Goal: Feedback & Contribution: Leave review/rating

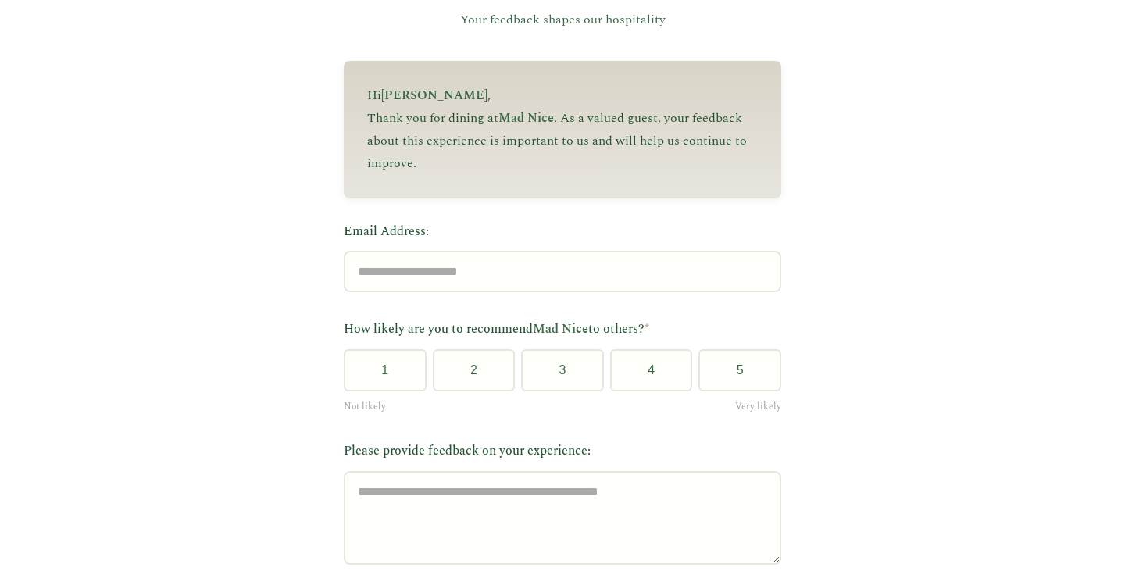
scroll to position [160, 0]
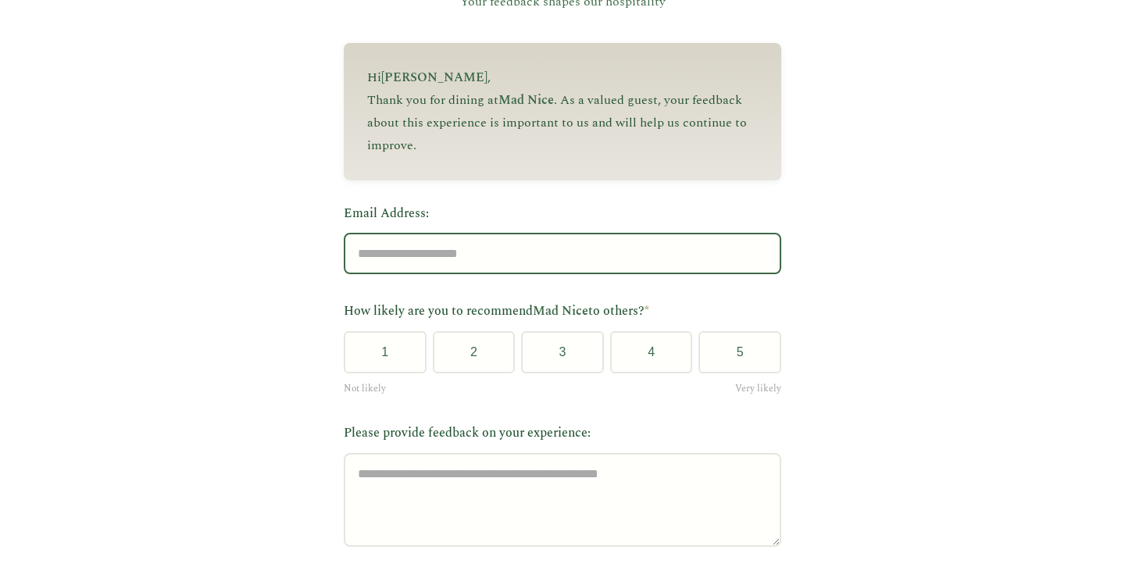
click at [385, 273] on input "Email Address:" at bounding box center [563, 253] width 438 height 41
type input "**********"
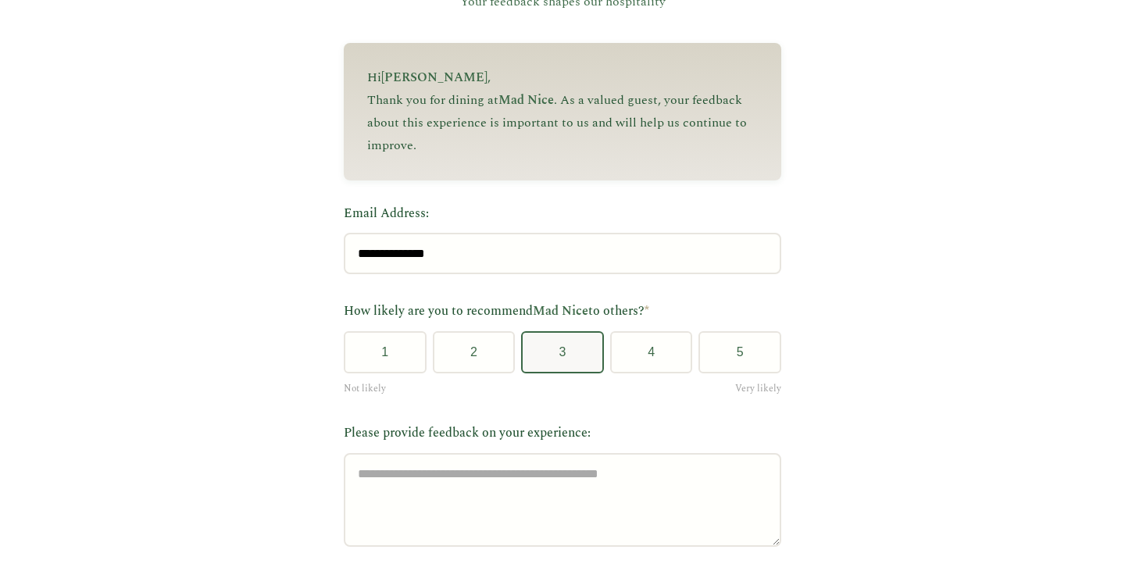
click at [546, 345] on button "3" at bounding box center [562, 352] width 83 height 42
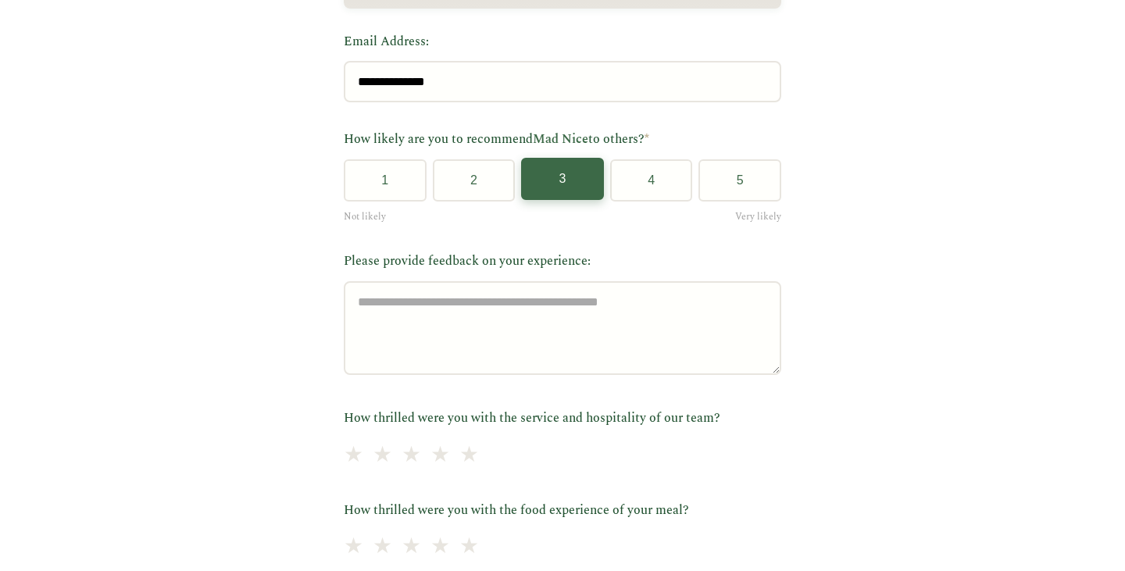
scroll to position [335, 0]
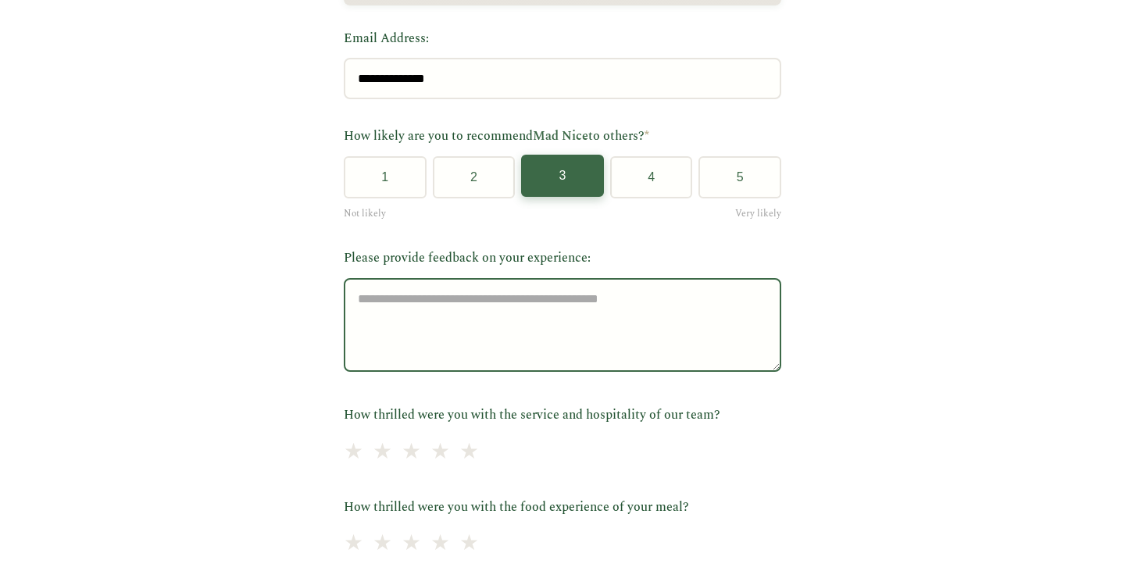
click at [478, 293] on textarea "Please provide feedback on your experience:" at bounding box center [563, 325] width 438 height 94
type textarea "*"
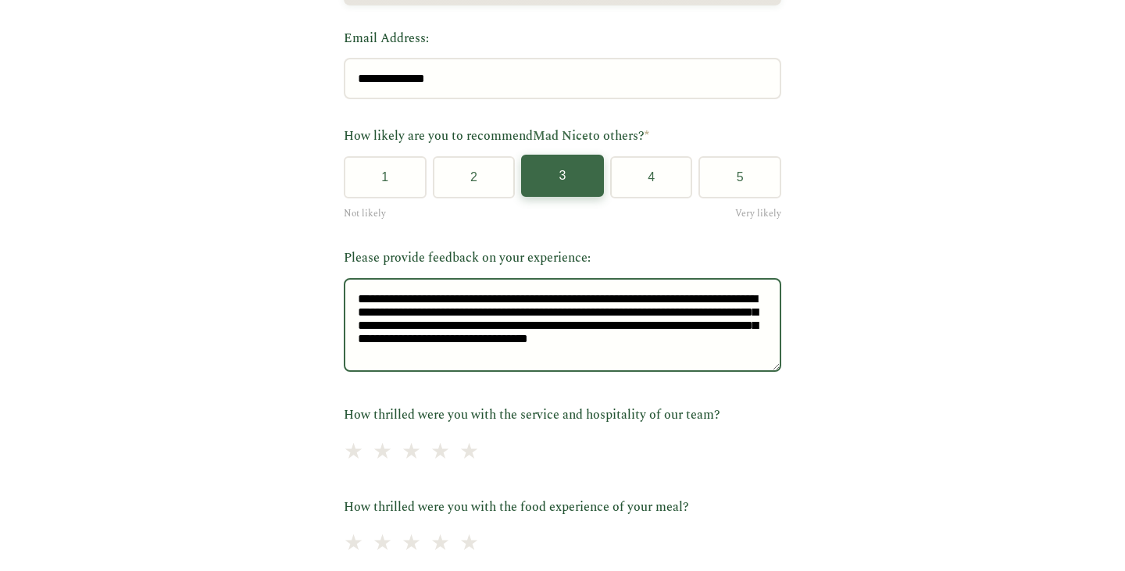
scroll to position [30, 0]
type textarea "**********"
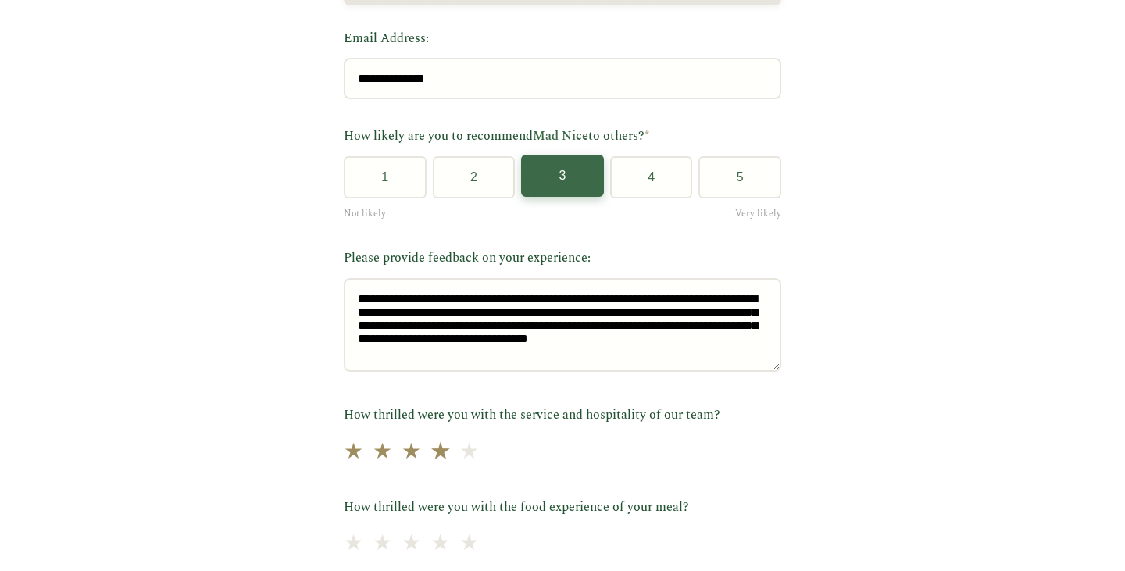
click at [430, 456] on span "★" at bounding box center [441, 452] width 22 height 38
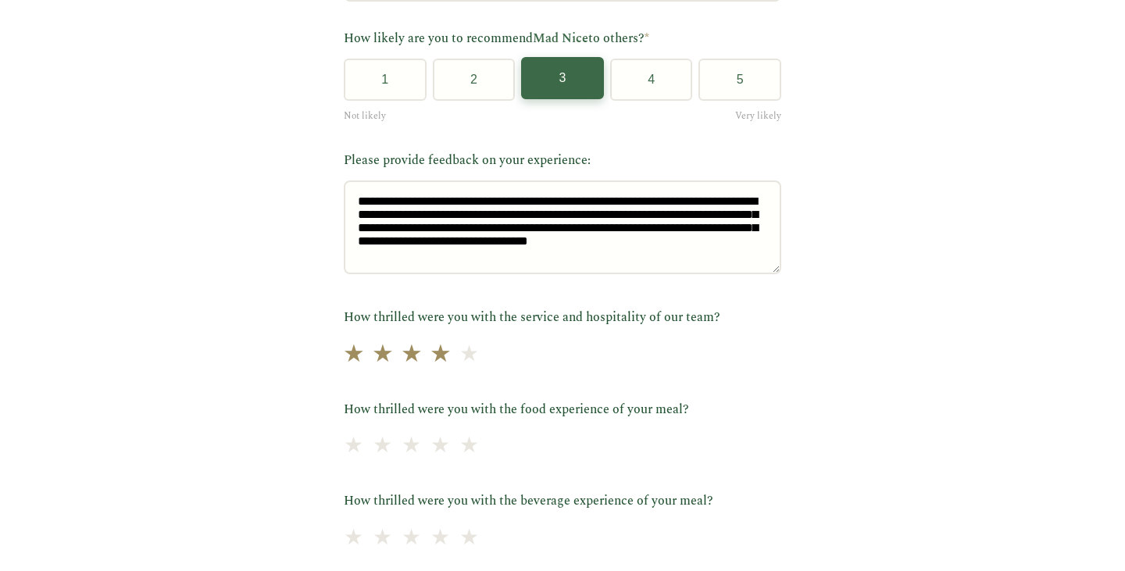
scroll to position [446, 0]
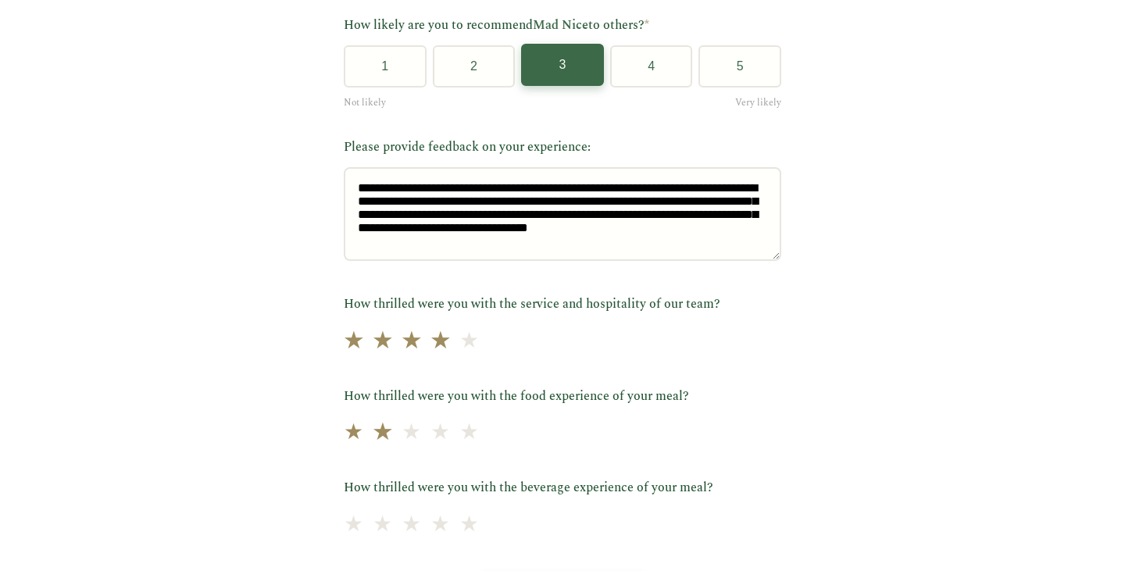
click at [378, 436] on span "★" at bounding box center [383, 433] width 22 height 38
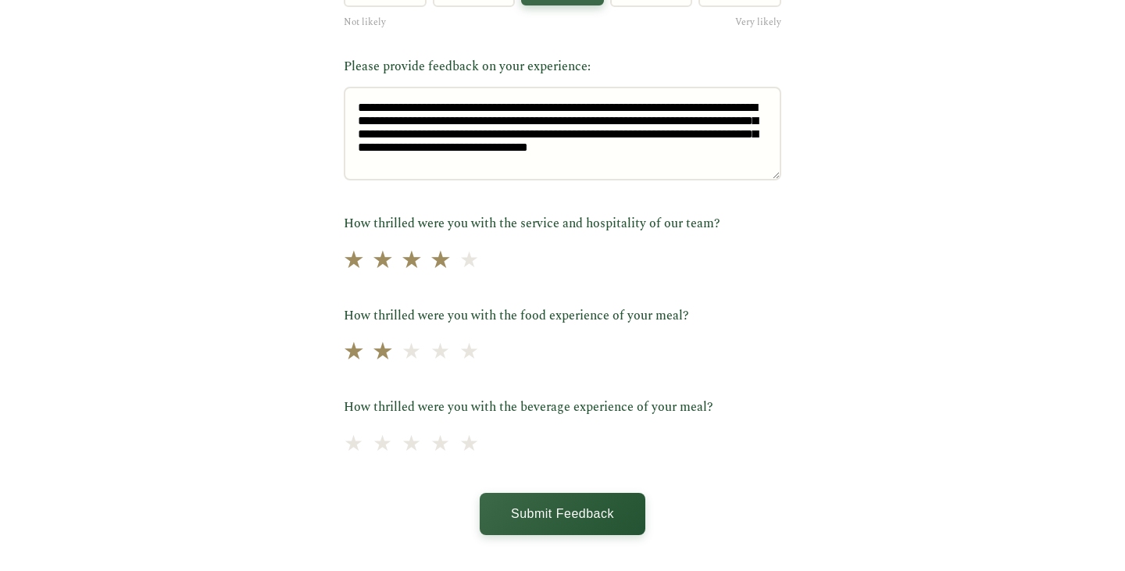
scroll to position [531, 0]
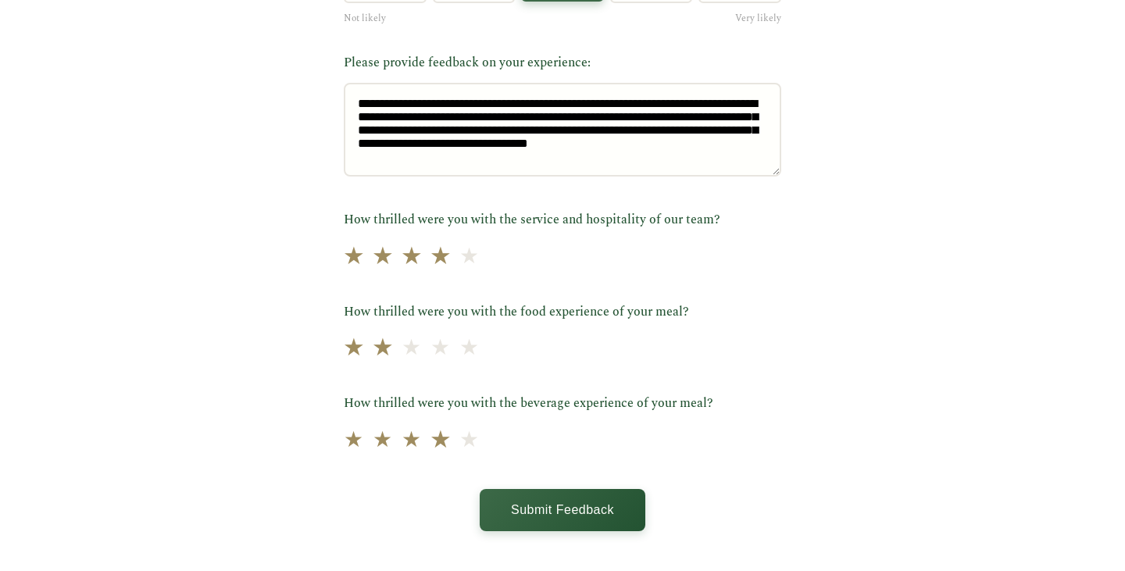
click at [431, 448] on span "★" at bounding box center [441, 440] width 22 height 38
click at [551, 519] on button "Submit Feedback" at bounding box center [563, 509] width 166 height 42
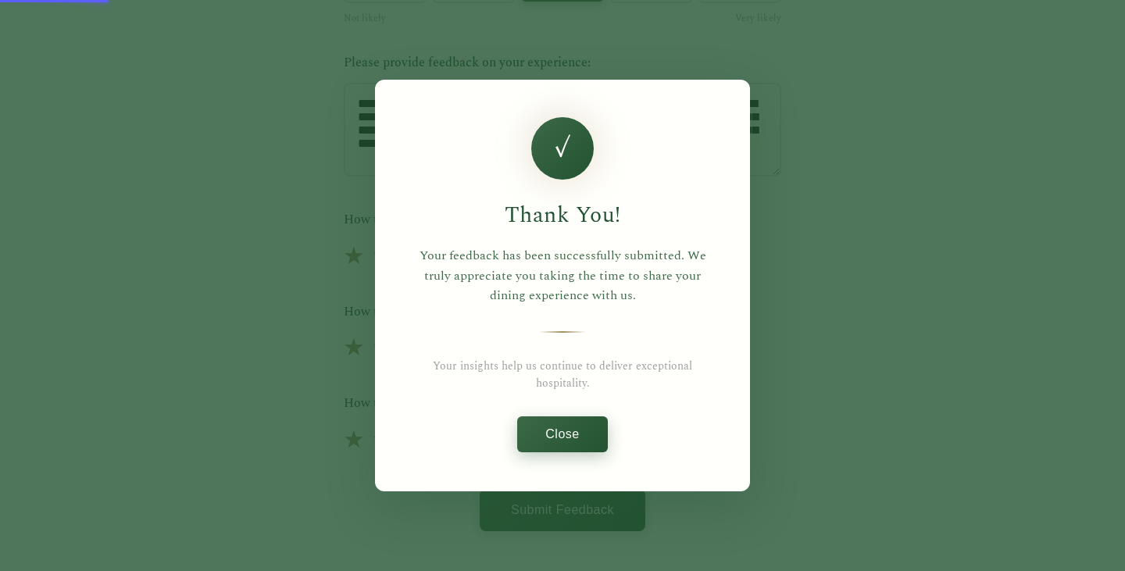
click at [581, 431] on button "Close" at bounding box center [562, 434] width 90 height 36
